Goal: Navigation & Orientation: Go to known website

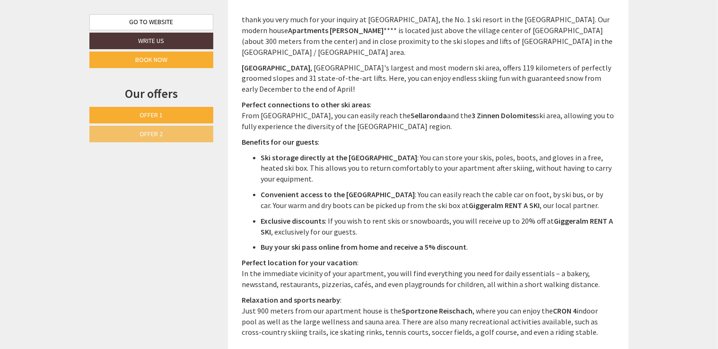
scroll to position [426, 0]
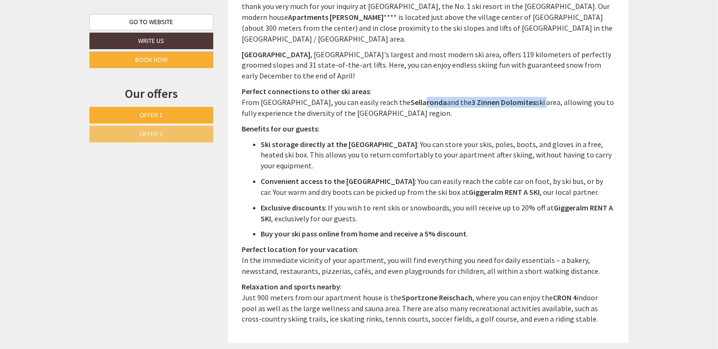
drag, startPoint x: 387, startPoint y: 93, endPoint x: 508, endPoint y: 94, distance: 120.7
click at [508, 94] on p "Perfect connections to other ski areas : From [GEOGRAPHIC_DATA], you can easily…" at bounding box center [428, 102] width 373 height 33
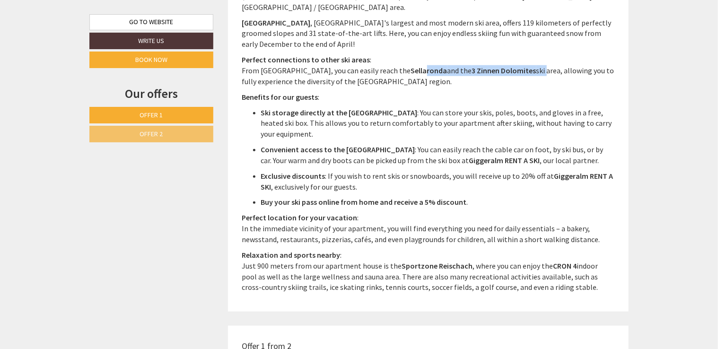
scroll to position [473, 0]
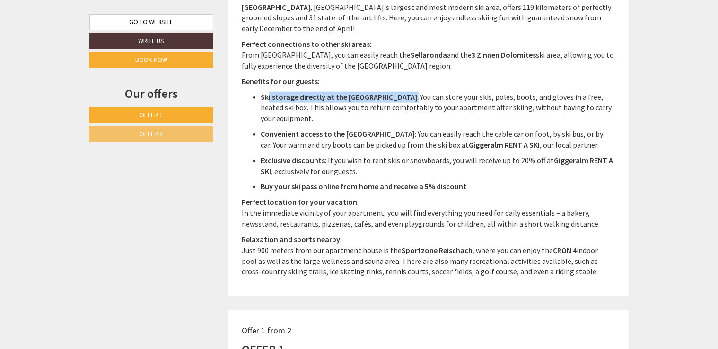
drag, startPoint x: 270, startPoint y: 85, endPoint x: 389, endPoint y: 90, distance: 119.3
click at [389, 92] on p "Ski storage directly at the valley station : You can store your skis, poles, bo…" at bounding box center [438, 108] width 354 height 33
drag, startPoint x: 389, startPoint y: 90, endPoint x: 344, endPoint y: 83, distance: 45.5
click at [344, 92] on strong "Ski storage directly at the [GEOGRAPHIC_DATA]" at bounding box center [339, 96] width 157 height 9
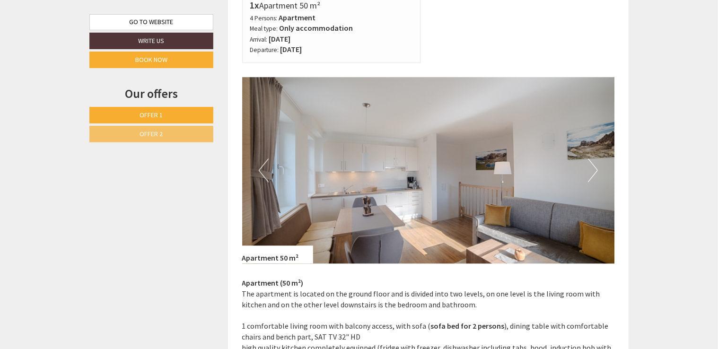
scroll to position [852, 0]
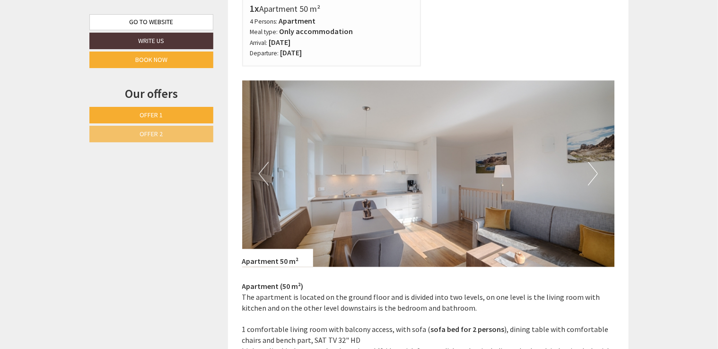
click at [586, 176] on img at bounding box center [428, 174] width 373 height 186
click at [588, 176] on button "Next" at bounding box center [593, 174] width 10 height 24
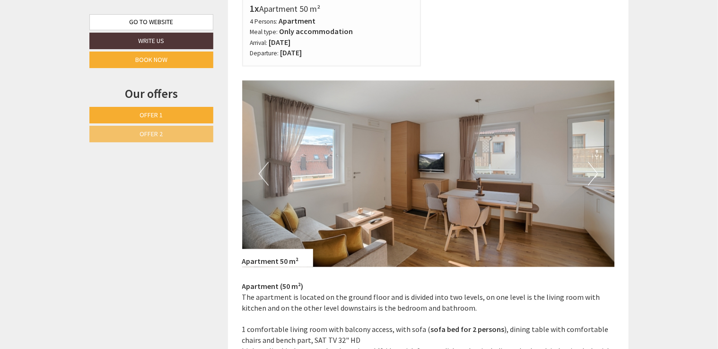
click at [589, 176] on button "Next" at bounding box center [593, 174] width 10 height 24
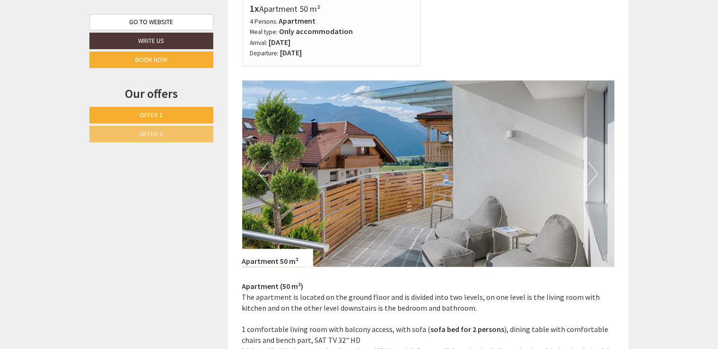
click at [589, 176] on button "Next" at bounding box center [593, 174] width 10 height 24
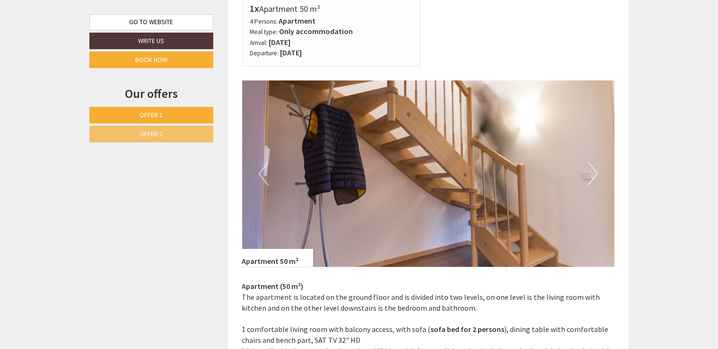
click at [589, 176] on button "Next" at bounding box center [593, 174] width 10 height 24
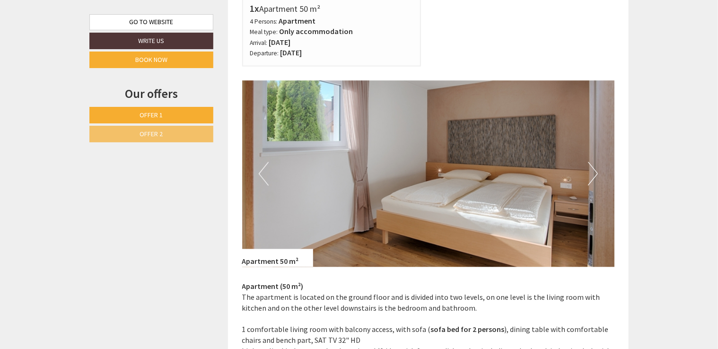
click at [592, 172] on button "Next" at bounding box center [593, 174] width 10 height 24
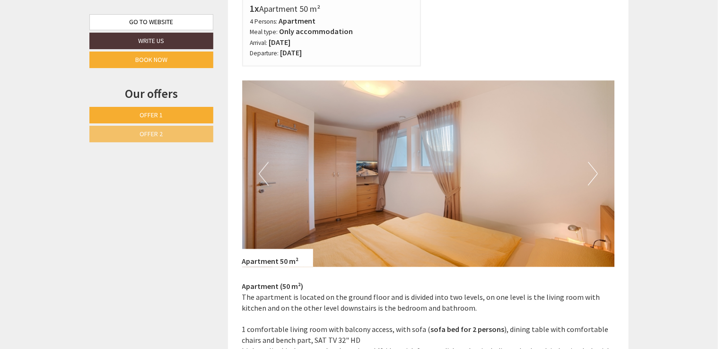
click at [593, 172] on button "Next" at bounding box center [593, 174] width 10 height 24
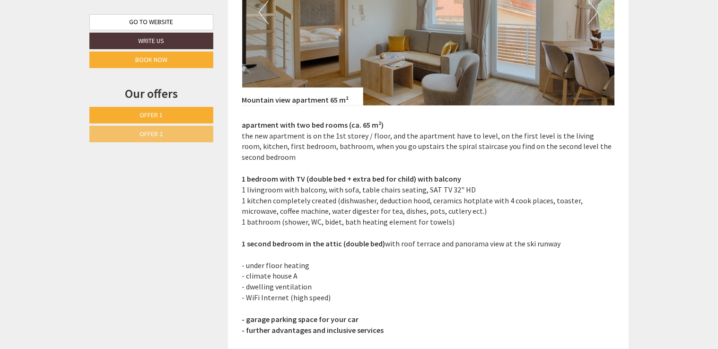
scroll to position [1751, 0]
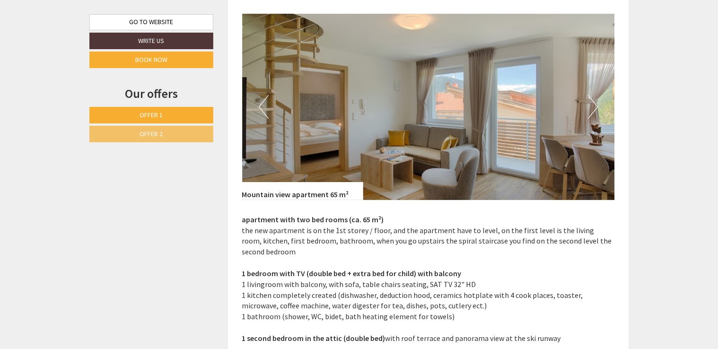
click at [592, 112] on button "Next" at bounding box center [593, 107] width 10 height 24
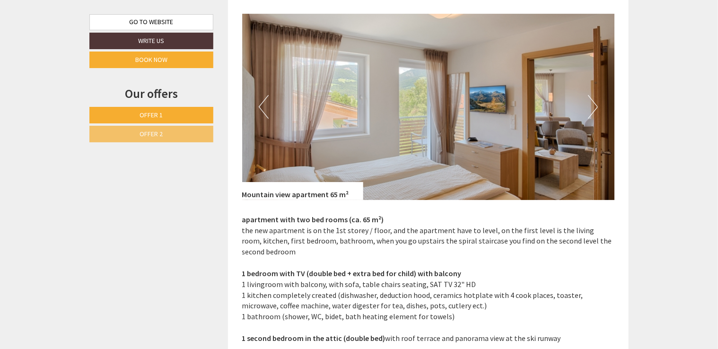
click at [592, 107] on button "Next" at bounding box center [593, 107] width 10 height 24
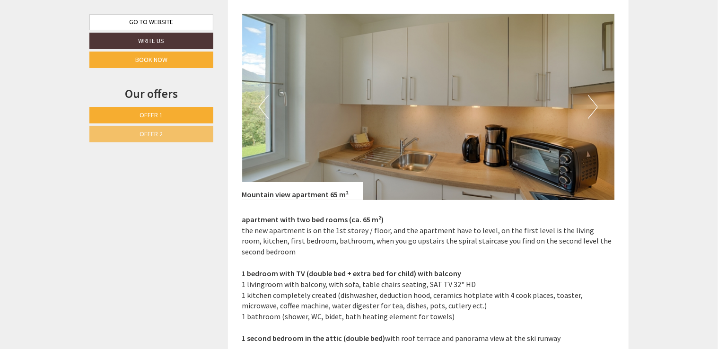
click at [592, 107] on button "Next" at bounding box center [593, 107] width 10 height 24
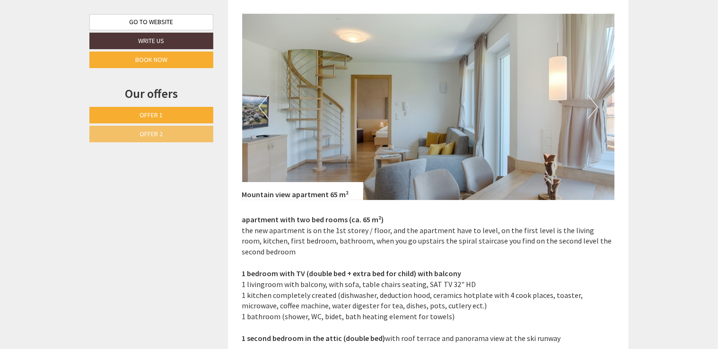
click at [592, 107] on button "Next" at bounding box center [593, 107] width 10 height 24
click at [259, 113] on button "Previous" at bounding box center [264, 107] width 10 height 24
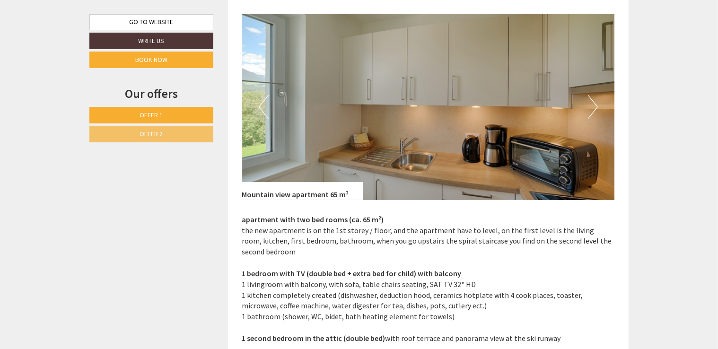
click at [598, 105] on button "Next" at bounding box center [593, 107] width 10 height 24
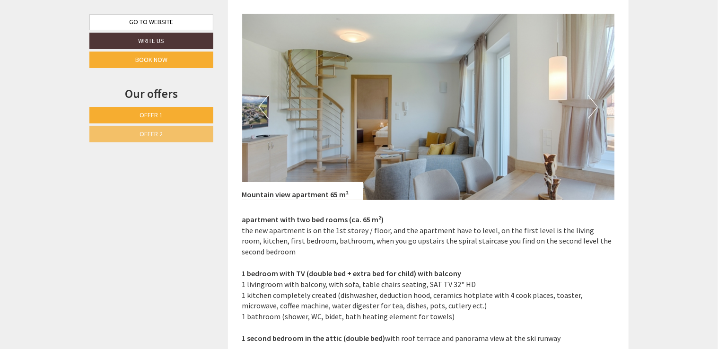
click at [592, 105] on button "Next" at bounding box center [593, 107] width 10 height 24
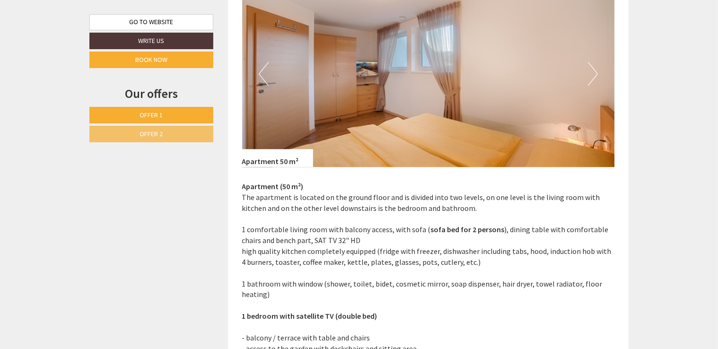
scroll to position [897, 0]
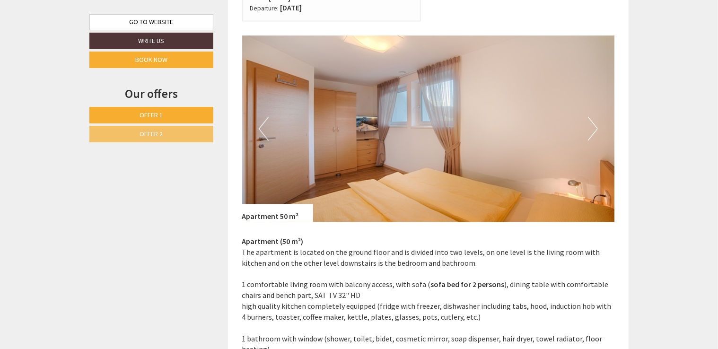
click at [594, 128] on button "Next" at bounding box center [593, 129] width 10 height 24
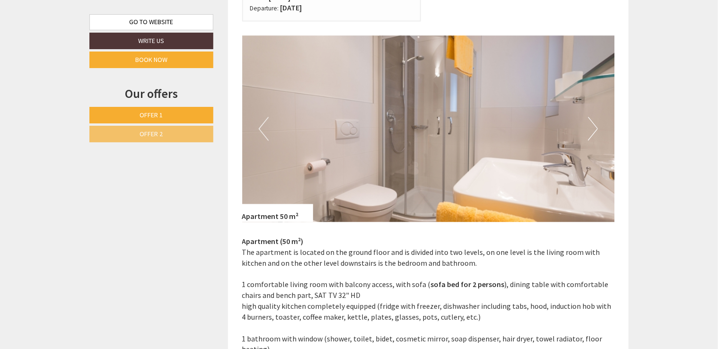
click at [594, 128] on button "Next" at bounding box center [593, 129] width 10 height 24
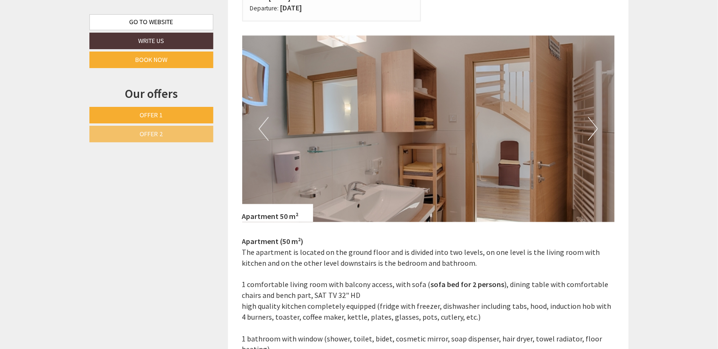
click at [594, 128] on button "Next" at bounding box center [593, 129] width 10 height 24
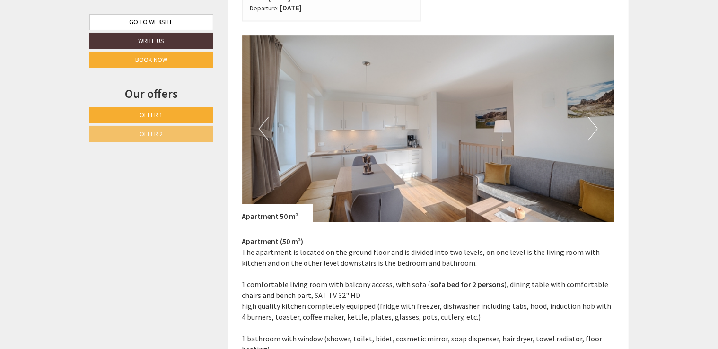
click at [594, 128] on button "Next" at bounding box center [593, 129] width 10 height 24
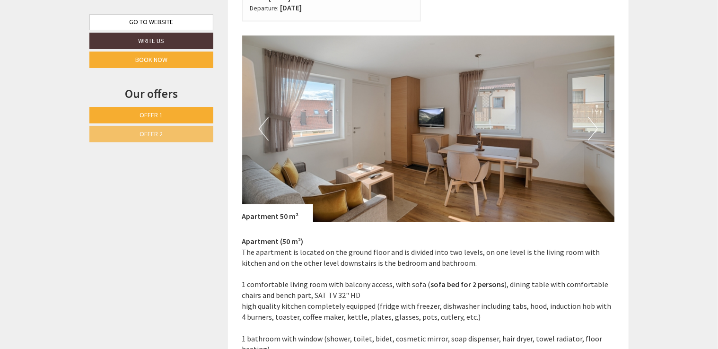
click at [594, 128] on button "Next" at bounding box center [593, 129] width 10 height 24
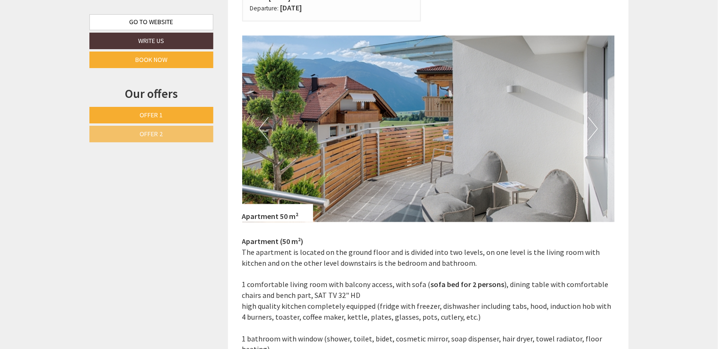
click at [594, 128] on button "Next" at bounding box center [593, 129] width 10 height 24
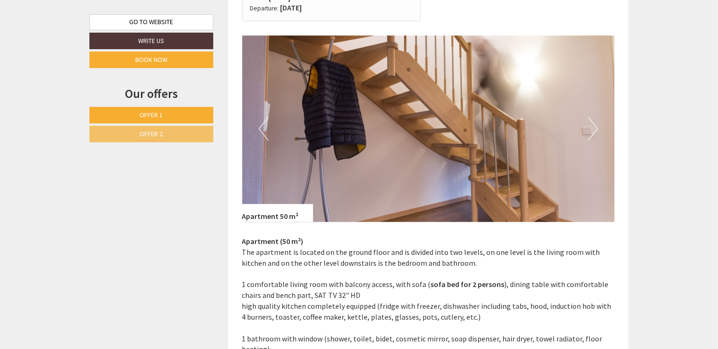
click at [266, 122] on button "Previous" at bounding box center [264, 129] width 10 height 24
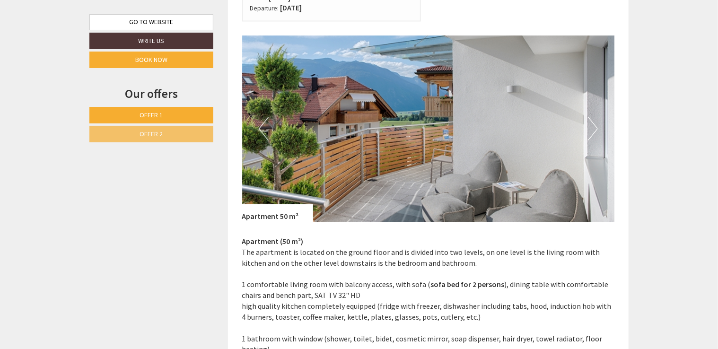
click at [590, 130] on button "Next" at bounding box center [593, 129] width 10 height 24
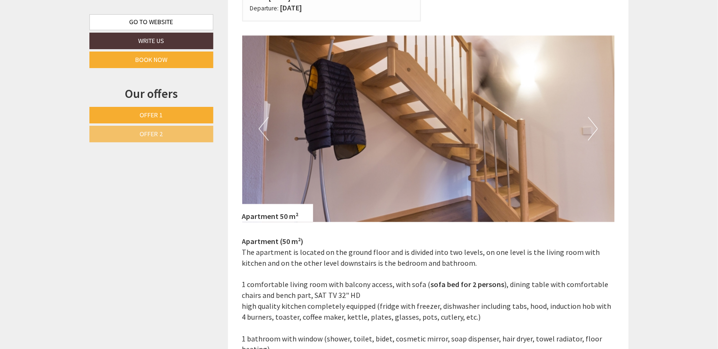
click at [590, 130] on button "Next" at bounding box center [593, 129] width 10 height 24
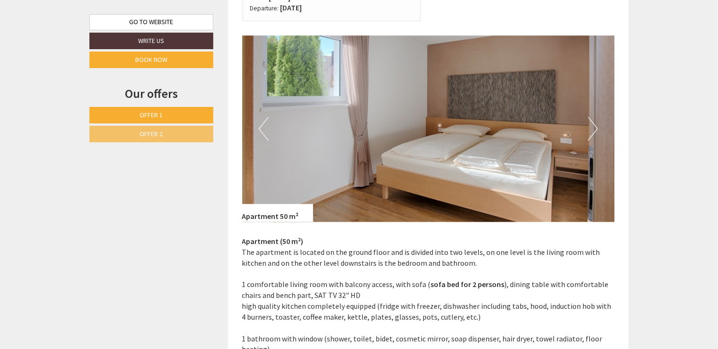
click at [590, 130] on button "Next" at bounding box center [593, 129] width 10 height 24
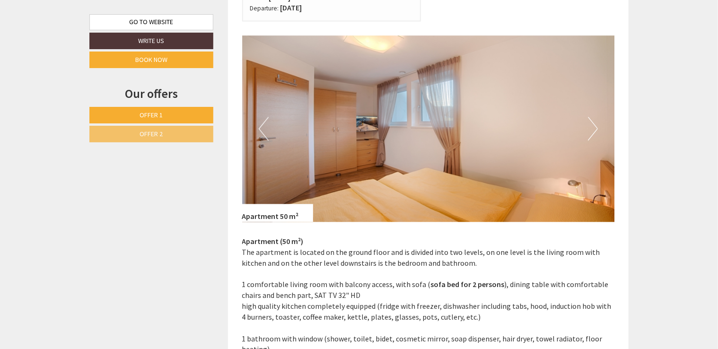
click at [590, 130] on button "Next" at bounding box center [593, 129] width 10 height 24
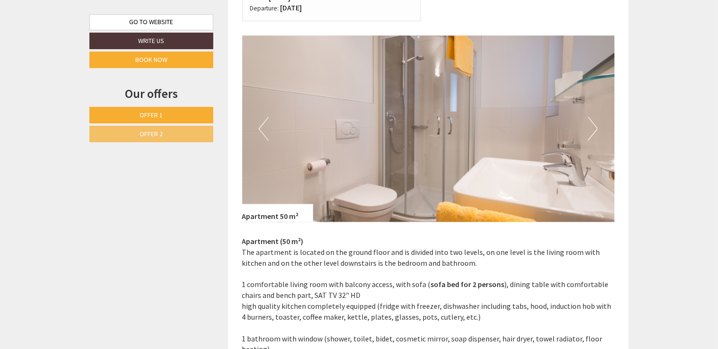
click at [590, 130] on button "Next" at bounding box center [593, 129] width 10 height 24
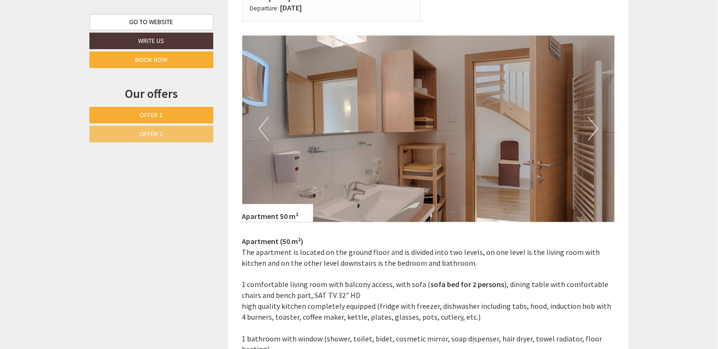
click at [590, 130] on button "Next" at bounding box center [593, 129] width 10 height 24
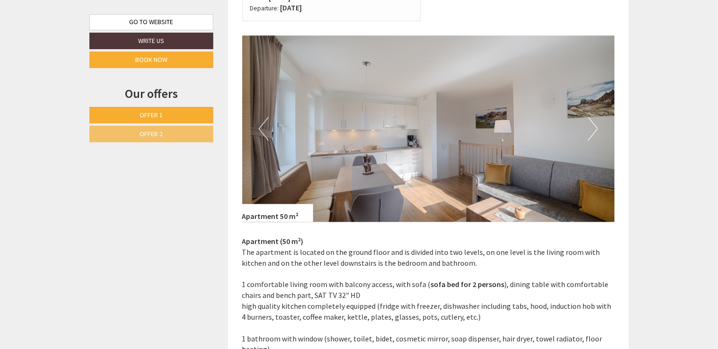
click at [590, 130] on button "Next" at bounding box center [593, 129] width 10 height 24
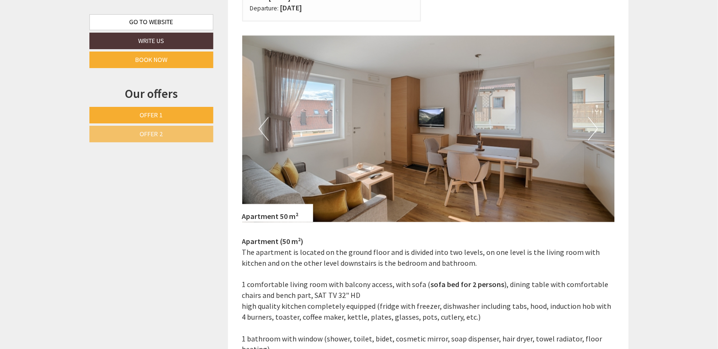
click at [590, 130] on button "Next" at bounding box center [593, 129] width 10 height 24
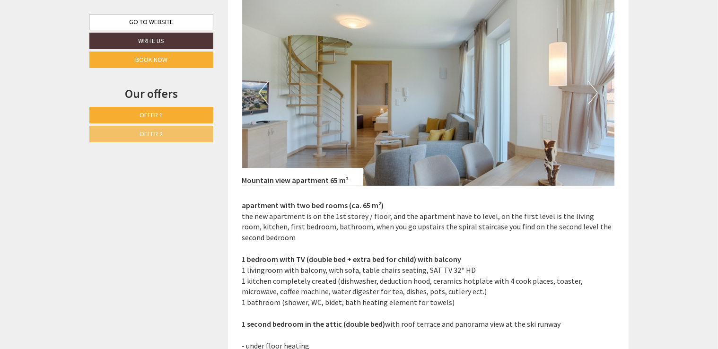
scroll to position [1748, 0]
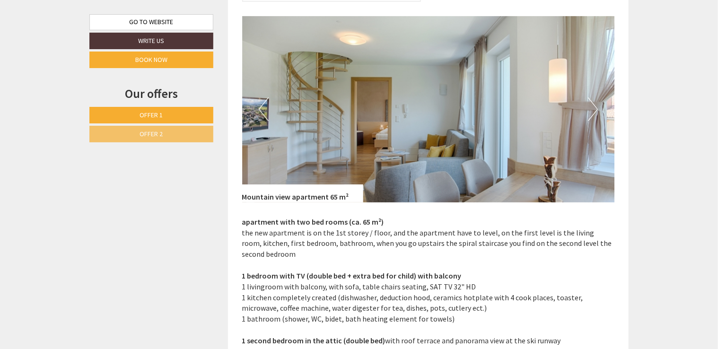
click at [590, 116] on button "Next" at bounding box center [593, 109] width 10 height 24
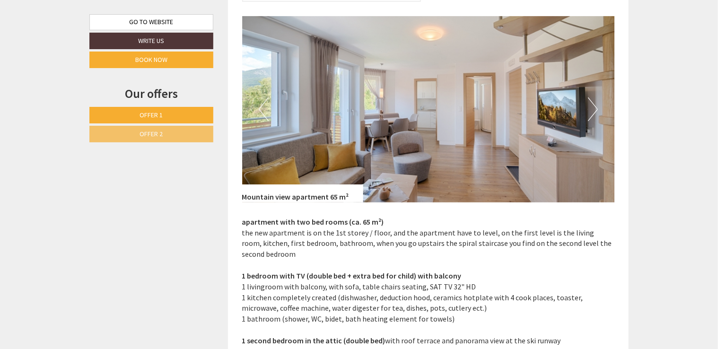
click at [590, 116] on button "Next" at bounding box center [593, 109] width 10 height 24
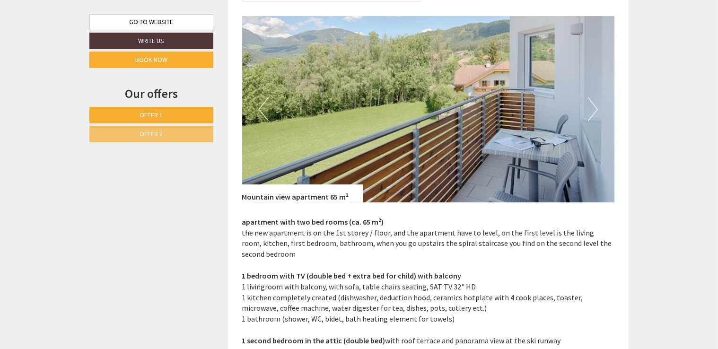
click at [590, 116] on button "Next" at bounding box center [593, 109] width 10 height 24
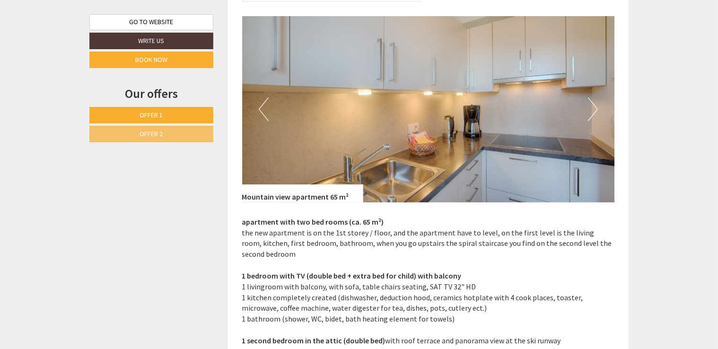
click at [590, 116] on button "Next" at bounding box center [593, 109] width 10 height 24
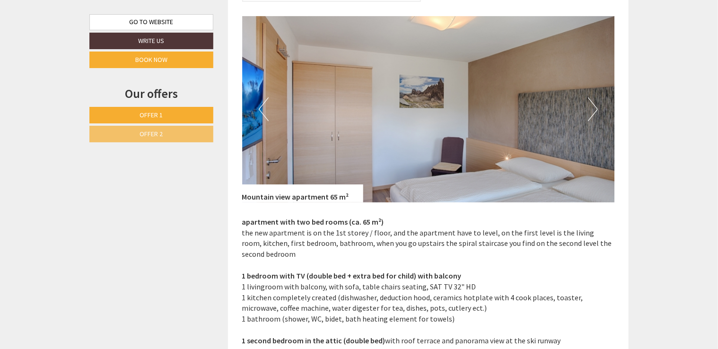
click at [590, 116] on button "Next" at bounding box center [593, 109] width 10 height 24
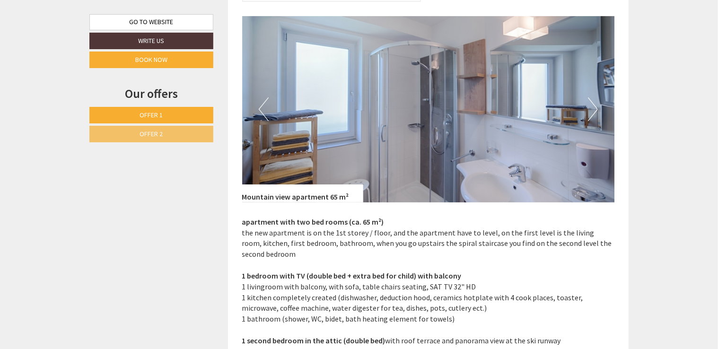
click at [590, 116] on button "Next" at bounding box center [593, 109] width 10 height 24
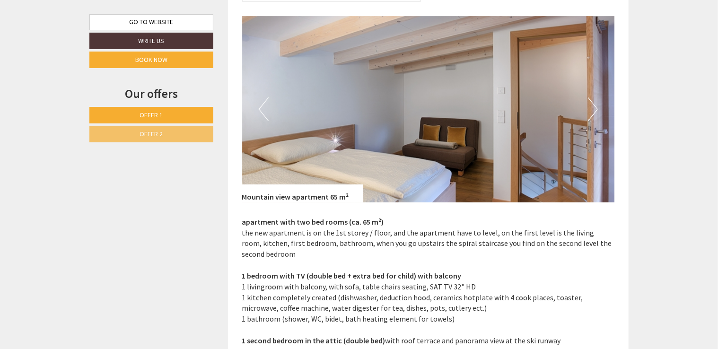
click at [590, 116] on button "Next" at bounding box center [593, 109] width 10 height 24
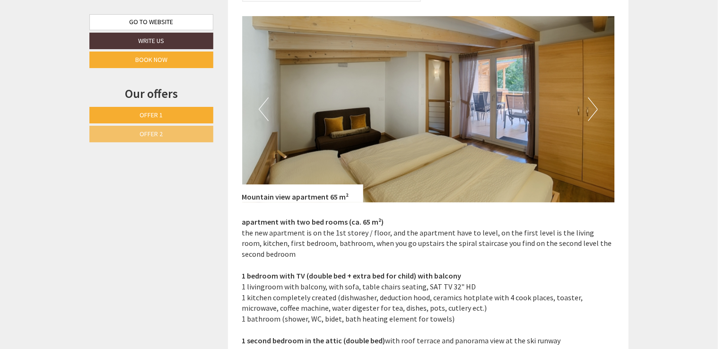
click at [590, 116] on button "Next" at bounding box center [593, 109] width 10 height 24
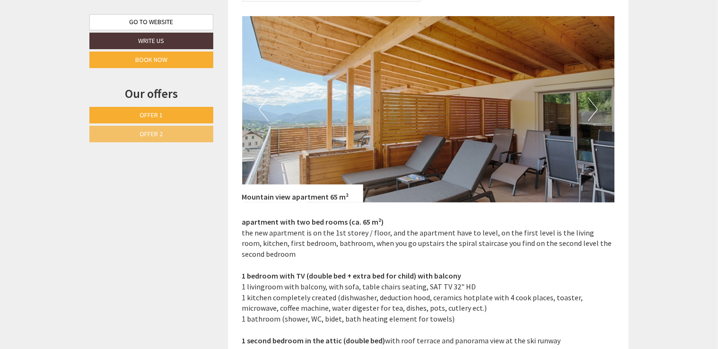
click at [590, 116] on button "Next" at bounding box center [593, 109] width 10 height 24
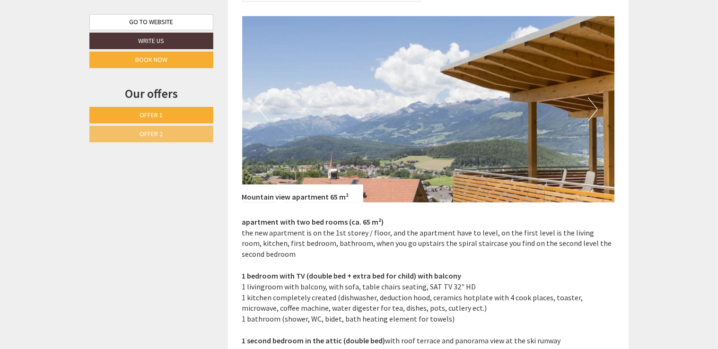
click at [590, 116] on button "Next" at bounding box center [593, 109] width 10 height 24
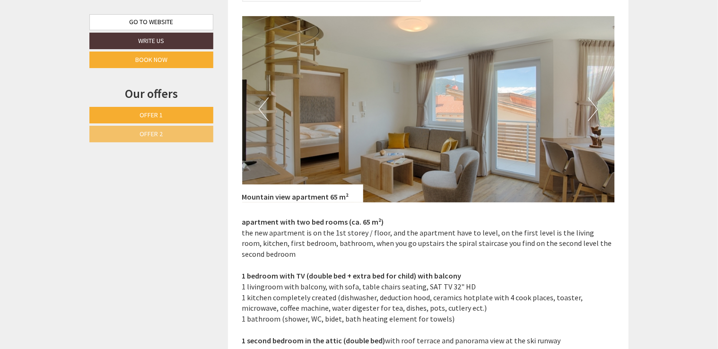
click at [590, 116] on button "Next" at bounding box center [593, 109] width 10 height 24
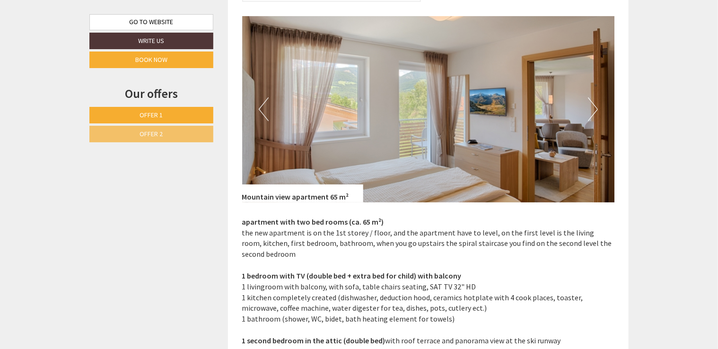
click at [590, 116] on button "Next" at bounding box center [593, 109] width 10 height 24
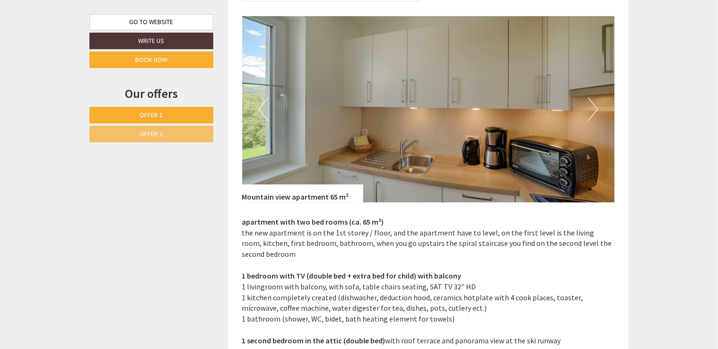
click at [590, 116] on button "Next" at bounding box center [593, 109] width 10 height 24
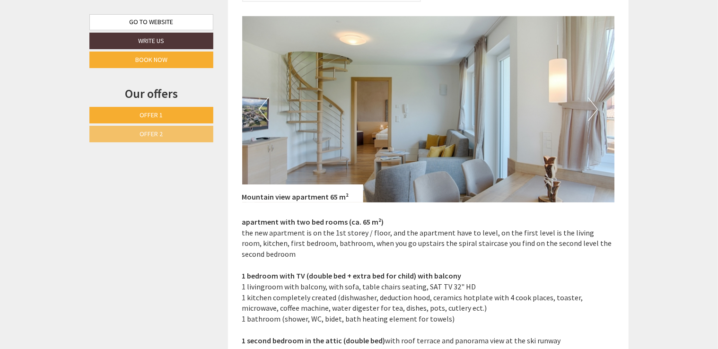
click at [590, 116] on button "Next" at bounding box center [593, 109] width 10 height 24
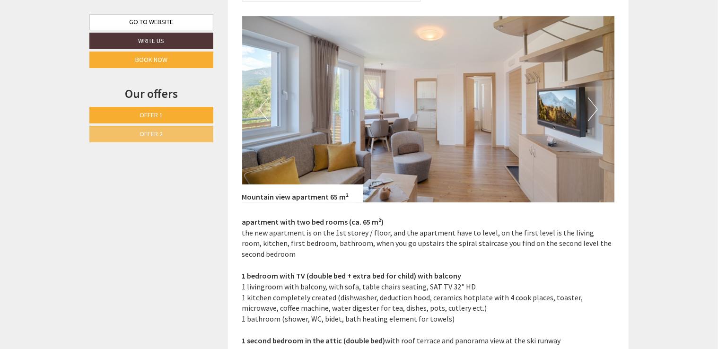
click at [590, 116] on button "Next" at bounding box center [593, 109] width 10 height 24
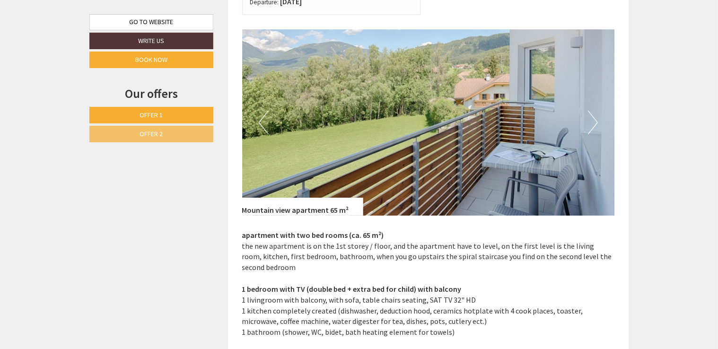
scroll to position [1559, 0]
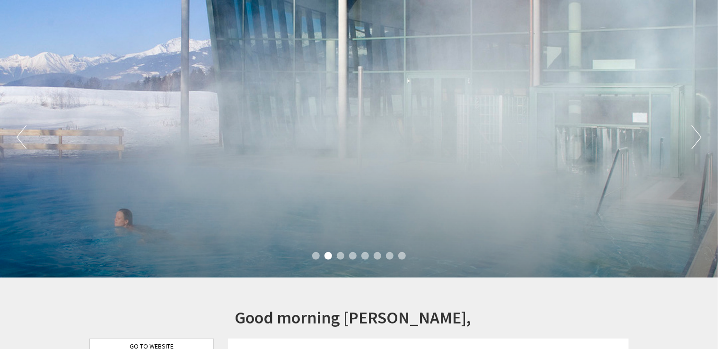
scroll to position [47, 0]
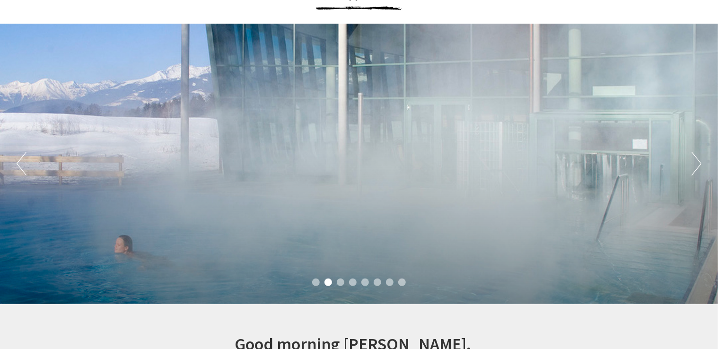
click at [698, 163] on button "Next" at bounding box center [697, 164] width 10 height 24
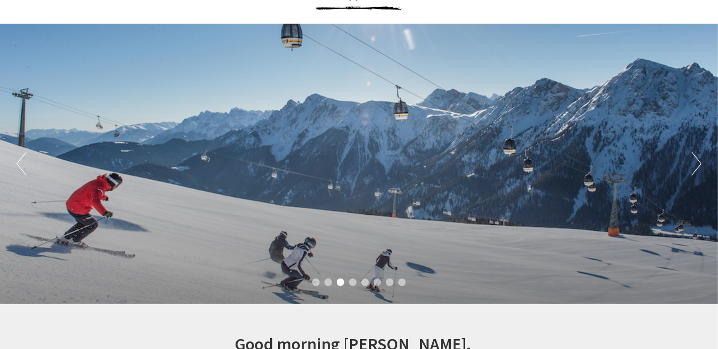
click at [696, 165] on button "Next" at bounding box center [697, 164] width 10 height 24
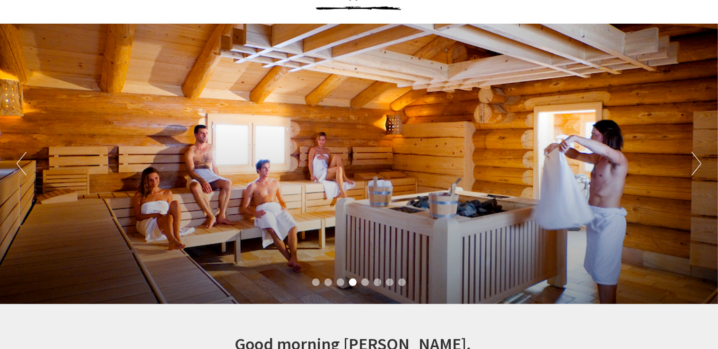
click at [696, 165] on button "Next" at bounding box center [697, 164] width 10 height 24
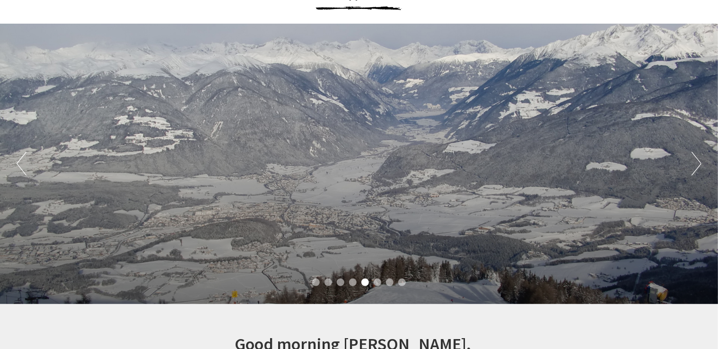
click at [696, 165] on button "Next" at bounding box center [697, 164] width 10 height 24
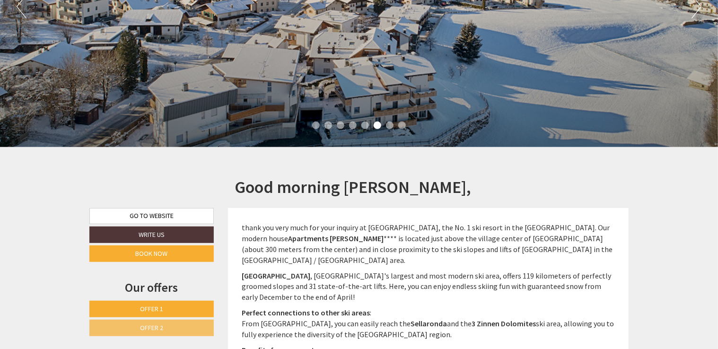
scroll to position [237, 0]
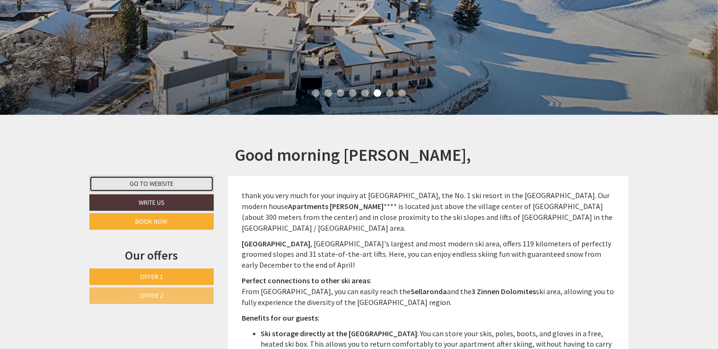
click at [160, 186] on link "Go to website" at bounding box center [151, 184] width 124 height 16
